Goal: Check status: Check status

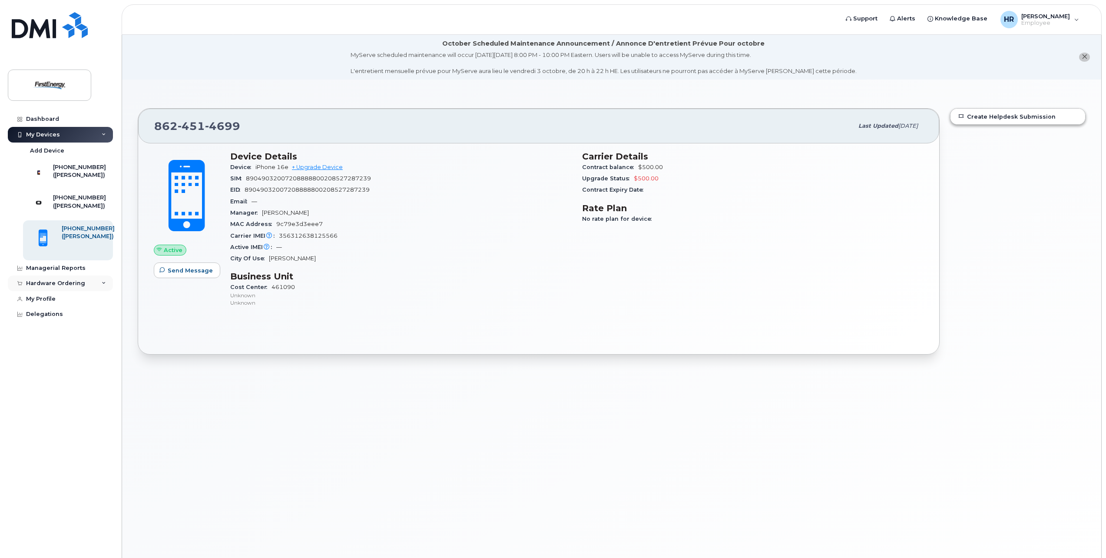
click at [79, 287] on div "Hardware Ordering" at bounding box center [55, 283] width 59 height 7
click at [58, 303] on div "My Orders" at bounding box center [45, 299] width 31 height 8
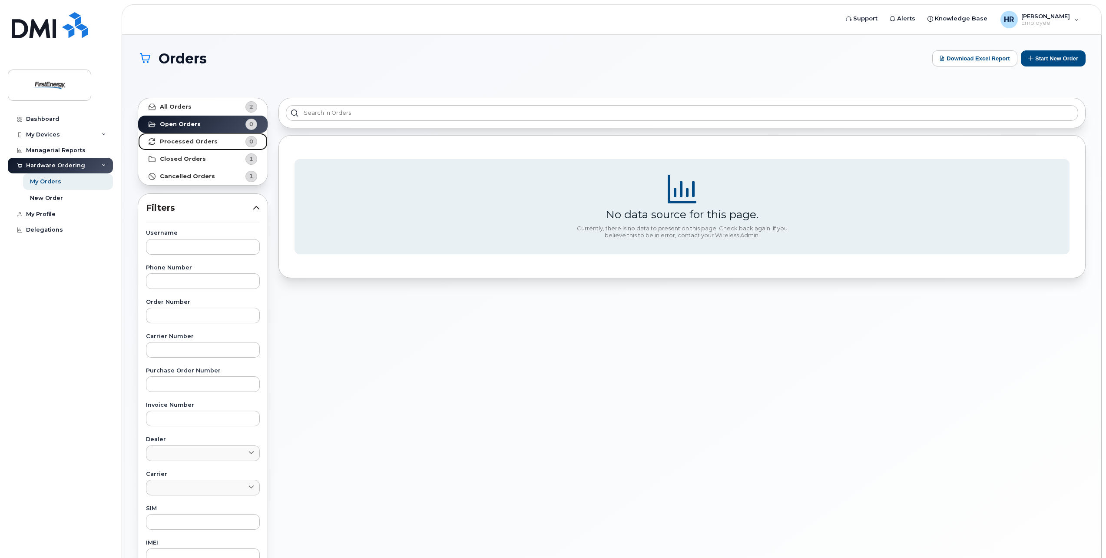
click at [188, 140] on strong "Processed Orders" at bounding box center [189, 141] width 58 height 7
click at [181, 157] on strong "Closed Orders" at bounding box center [183, 159] width 46 height 7
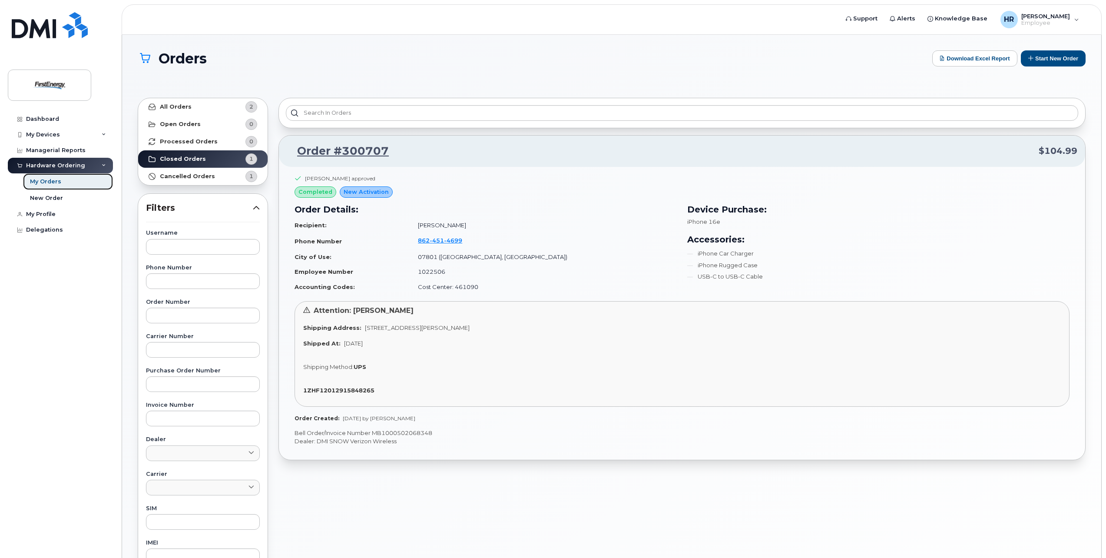
click at [58, 183] on div "My Orders" at bounding box center [45, 182] width 31 height 8
click at [46, 179] on div "My Orders" at bounding box center [45, 182] width 31 height 8
click at [42, 211] on div "My Profile" at bounding box center [41, 214] width 30 height 7
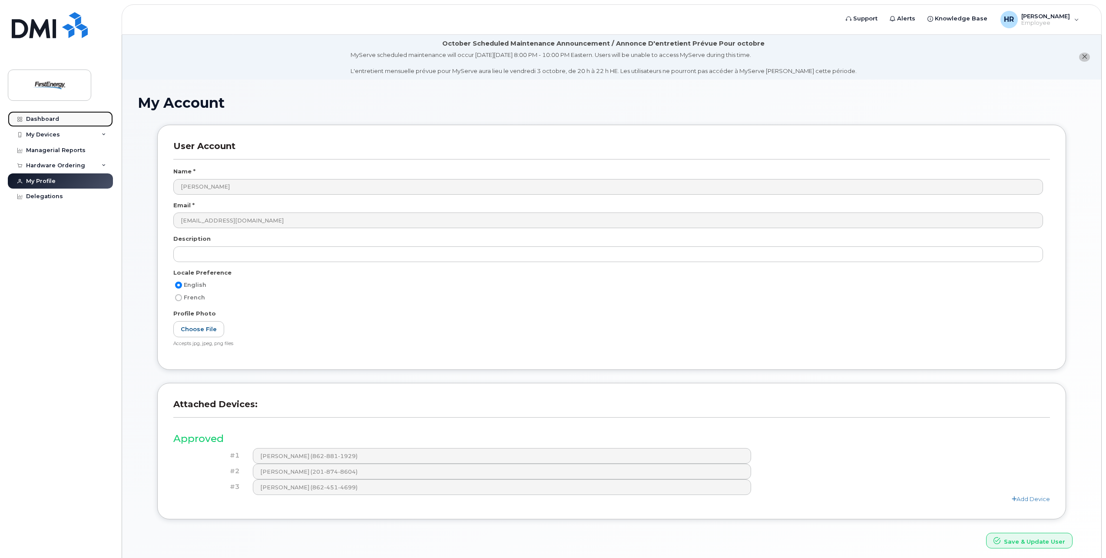
click at [44, 117] on div "Dashboard" at bounding box center [42, 119] width 33 height 7
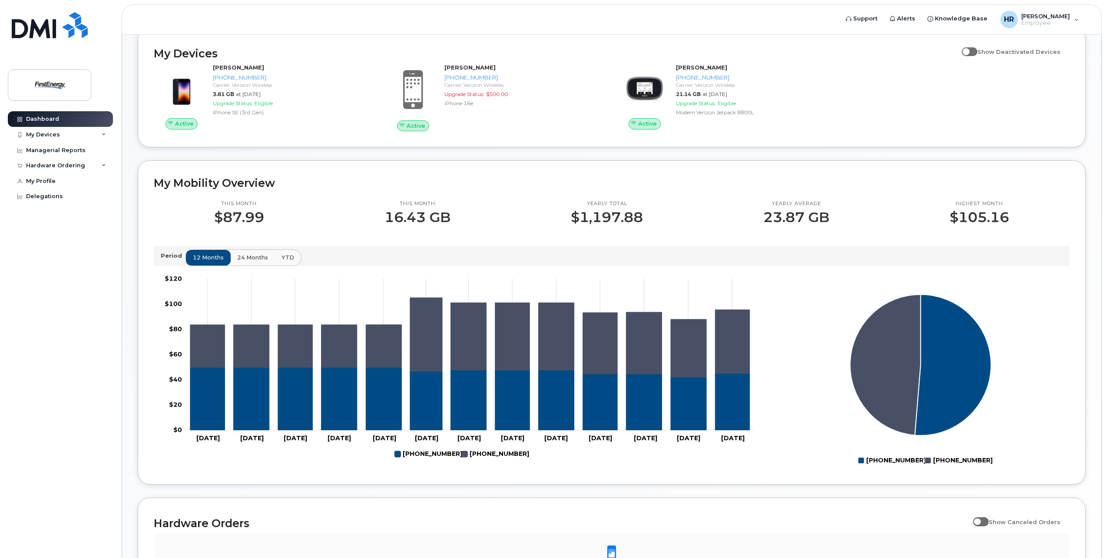
scroll to position [130, 0]
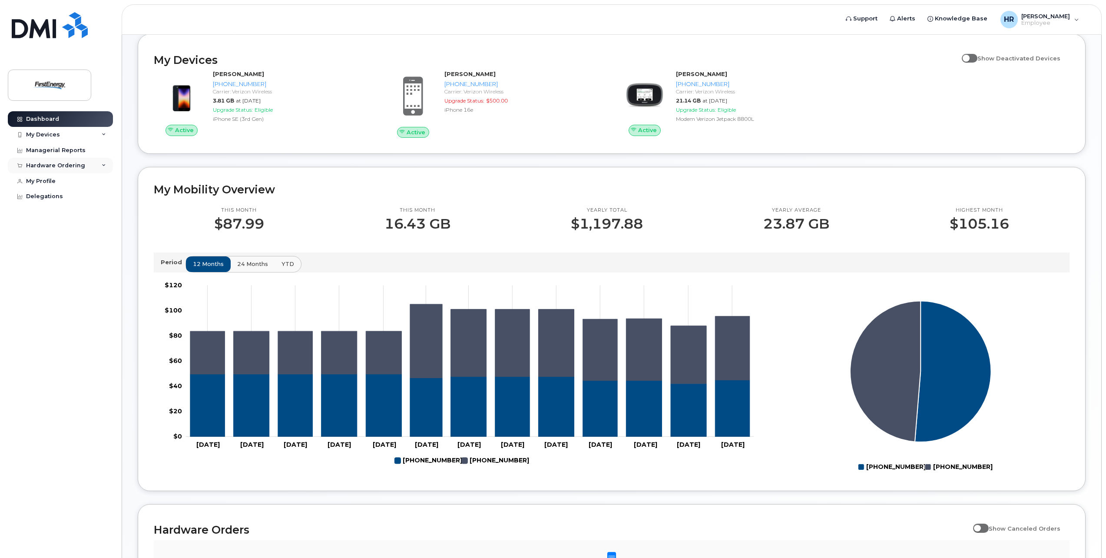
click at [66, 166] on div "Hardware Ordering" at bounding box center [55, 165] width 59 height 7
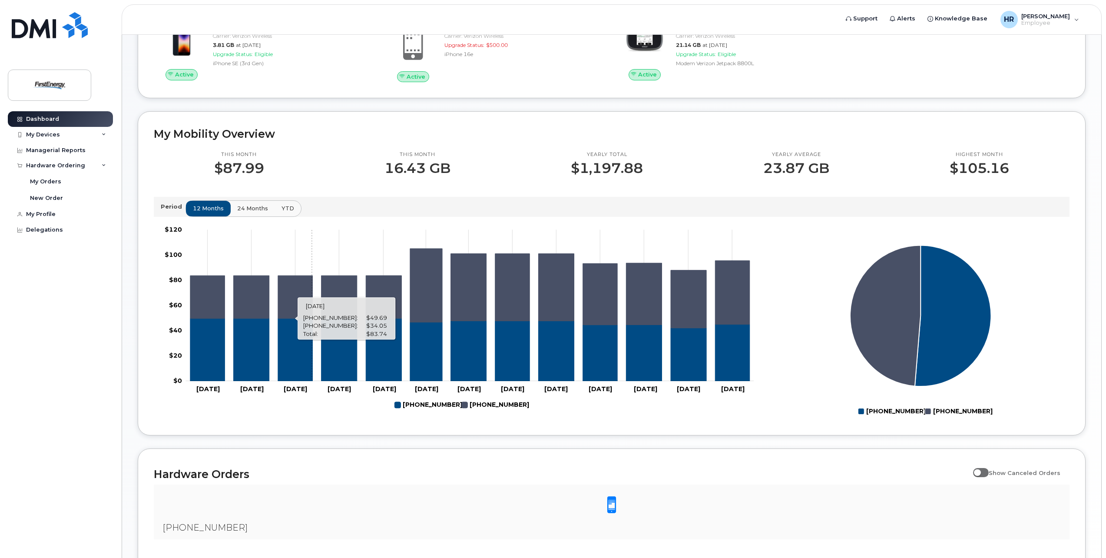
scroll to position [260, 0]
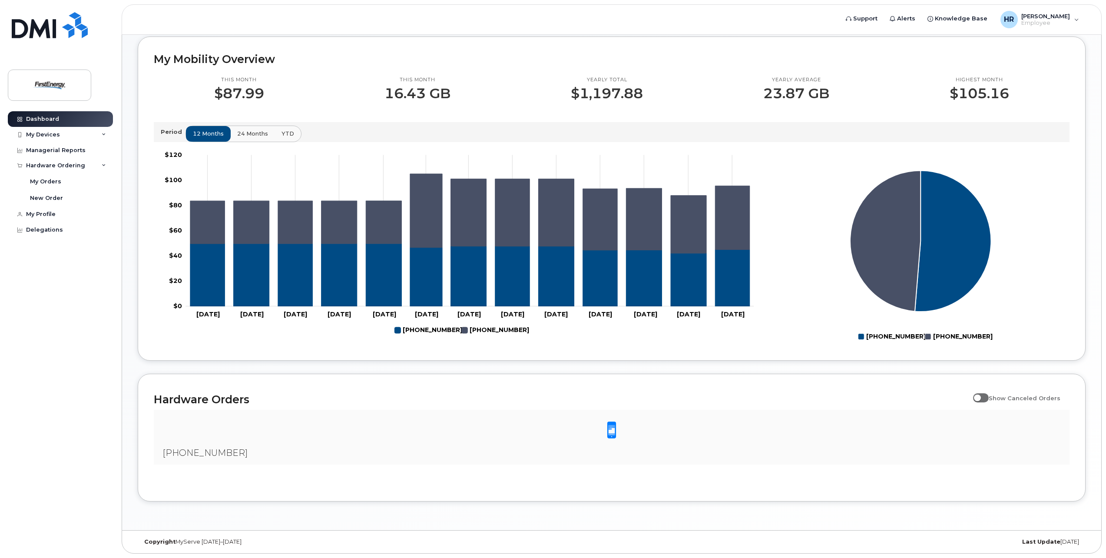
click at [613, 432] on span at bounding box center [611, 430] width 17 height 18
drag, startPoint x: 983, startPoint y: 398, endPoint x: 996, endPoint y: 397, distance: 13.1
click at [996, 397] on label "Show Canceled Orders" at bounding box center [1016, 398] width 87 height 17
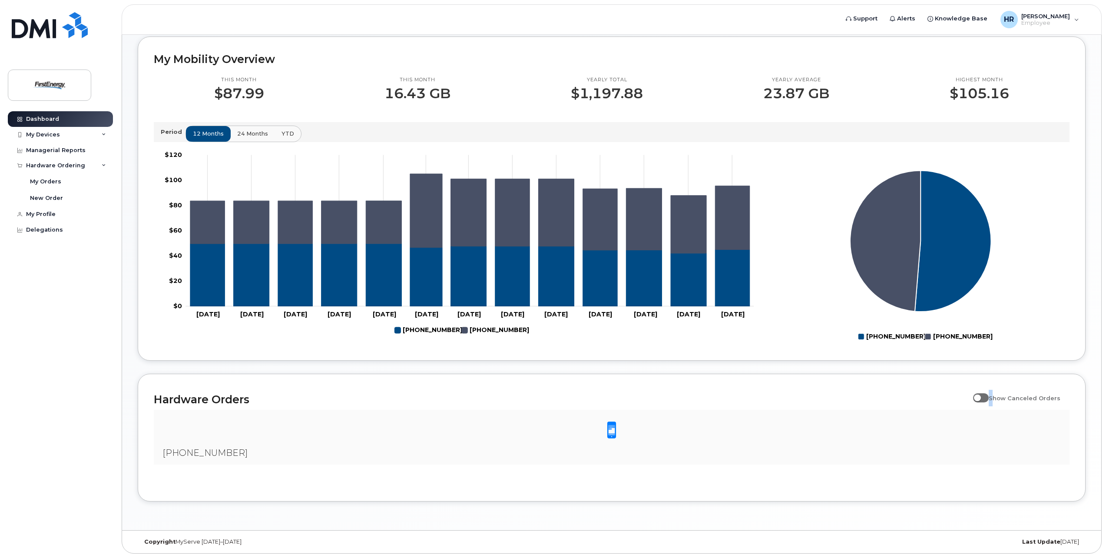
drag, startPoint x: 996, startPoint y: 397, endPoint x: 987, endPoint y: 398, distance: 9.1
click at [987, 398] on span at bounding box center [981, 397] width 16 height 9
click at [980, 397] on input "Show Canceled Orders" at bounding box center [976, 393] width 7 height 7
drag, startPoint x: 989, startPoint y: 398, endPoint x: 981, endPoint y: 399, distance: 8.3
click at [981, 399] on span at bounding box center [981, 397] width 16 height 9
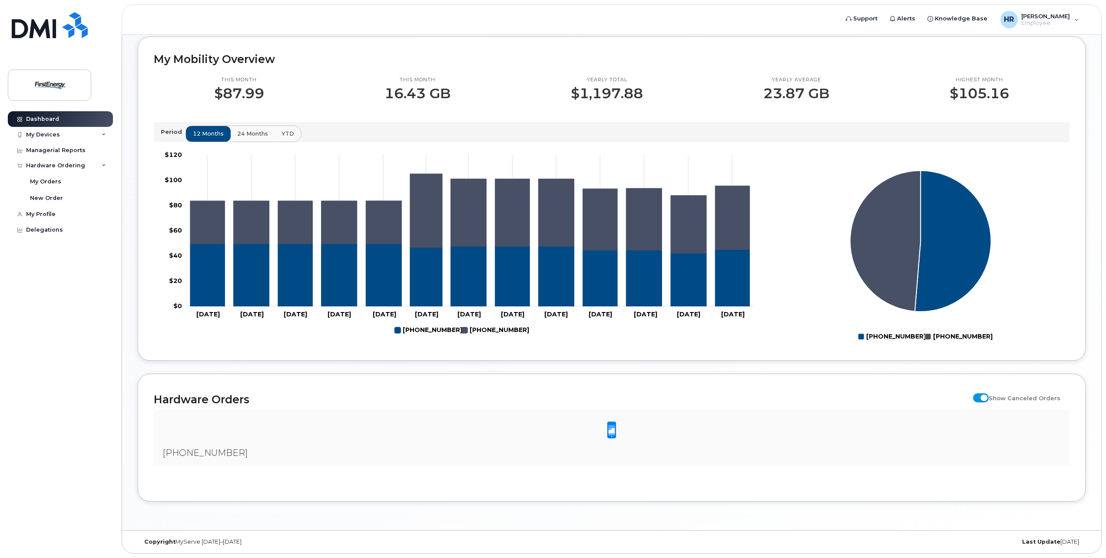
click at [980, 397] on input "Show Canceled Orders" at bounding box center [976, 393] width 7 height 7
checkbox input "false"
click at [612, 428] on span at bounding box center [611, 430] width 17 height 18
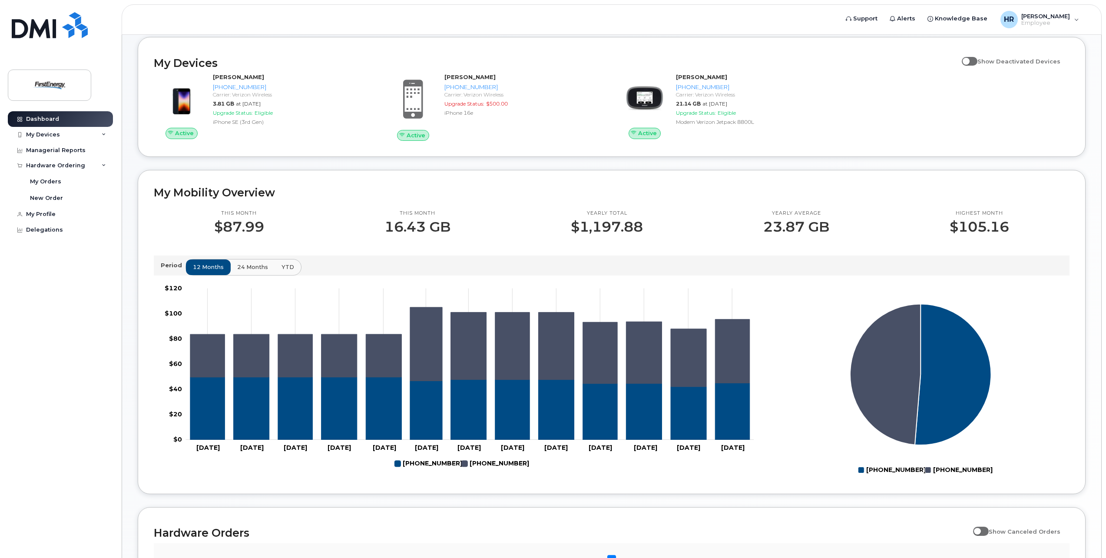
scroll to position [0, 0]
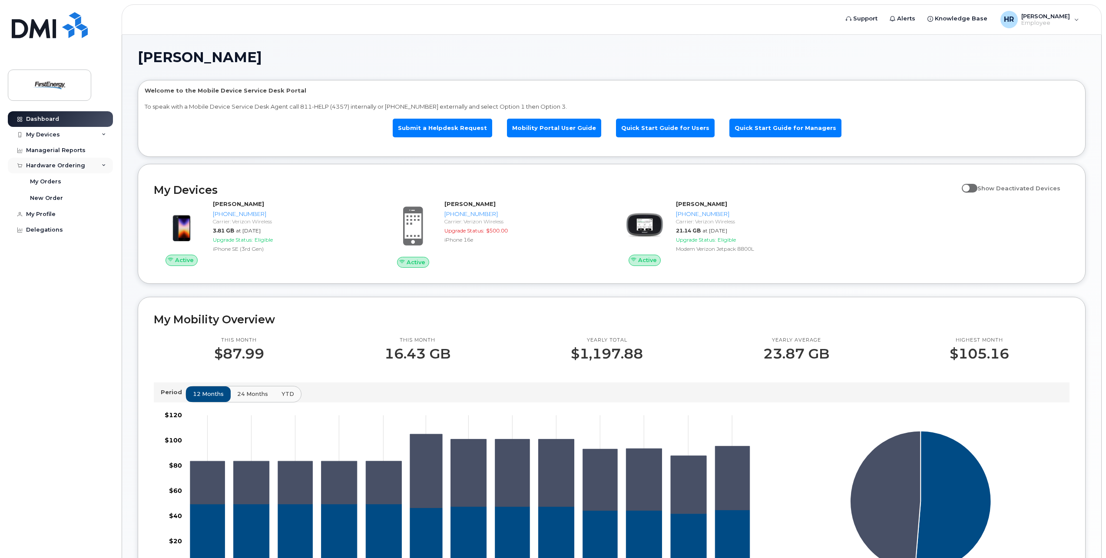
click at [44, 164] on div "Hardware Ordering" at bounding box center [55, 165] width 59 height 7
click at [102, 164] on icon at bounding box center [104, 165] width 4 height 4
click at [52, 180] on div "My Orders" at bounding box center [45, 182] width 31 height 8
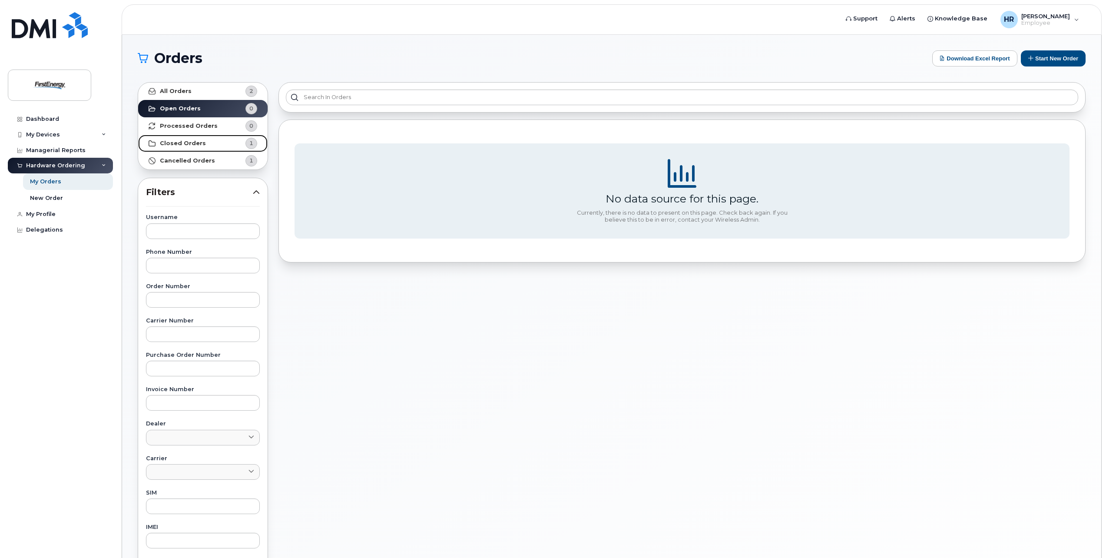
click at [185, 140] on strong "Closed Orders" at bounding box center [183, 143] width 46 height 7
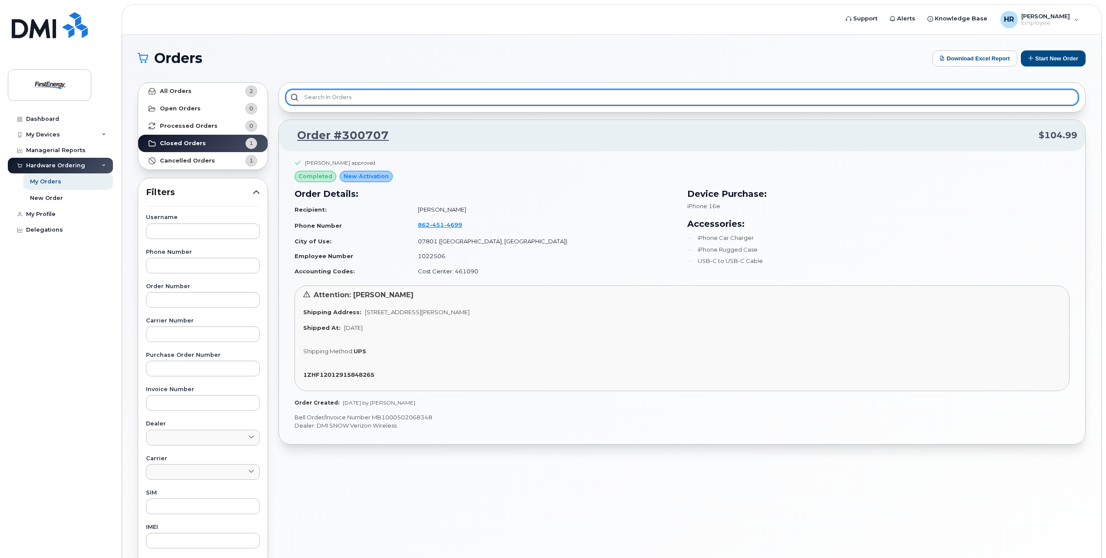
click at [309, 100] on input "text" at bounding box center [682, 98] width 793 height 16
type input "300707"
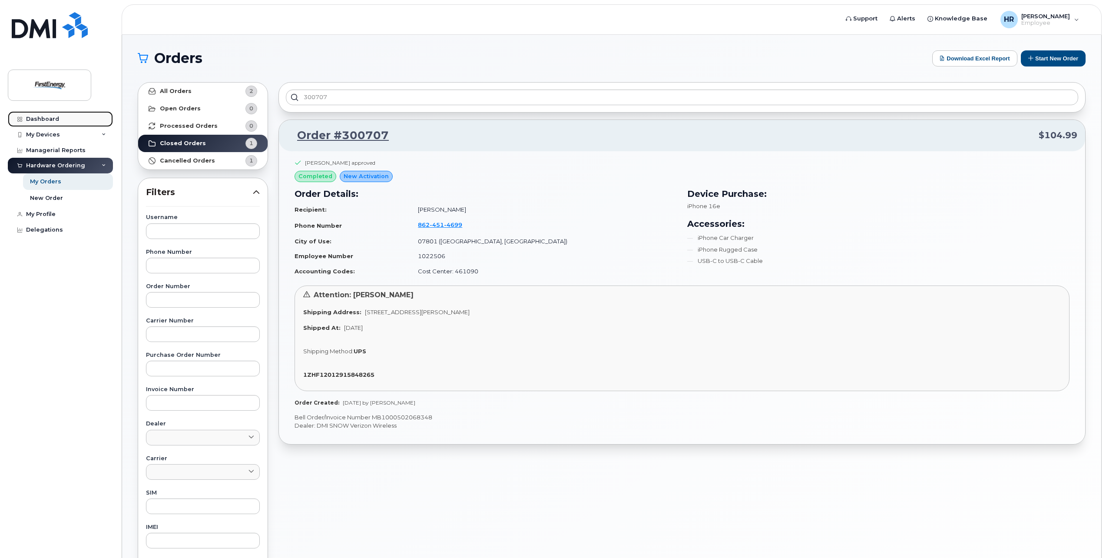
click at [53, 119] on div "Dashboard" at bounding box center [42, 119] width 33 height 7
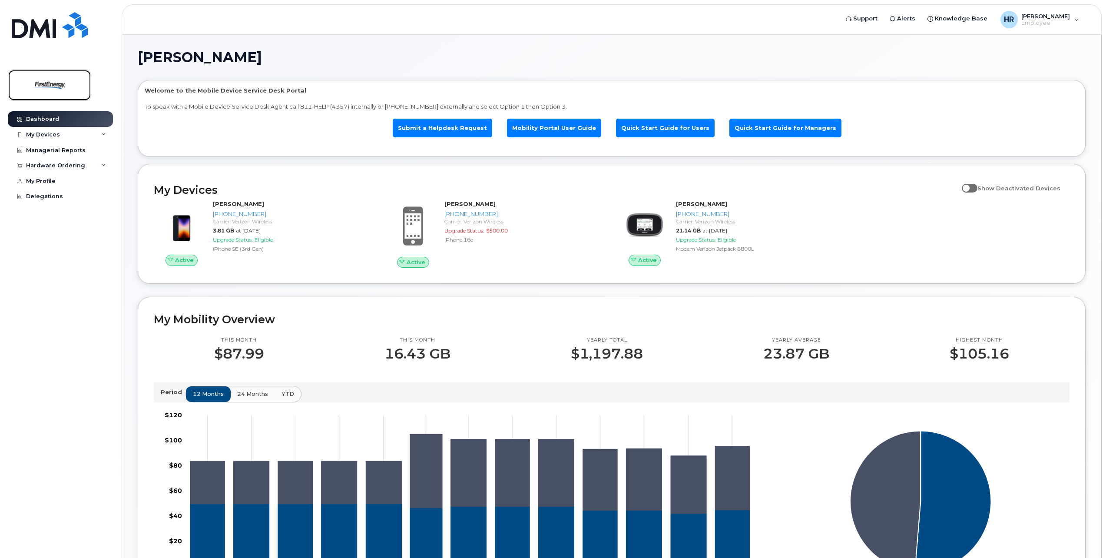
click at [45, 85] on img at bounding box center [49, 85] width 67 height 25
